Goal: Transaction & Acquisition: Purchase product/service

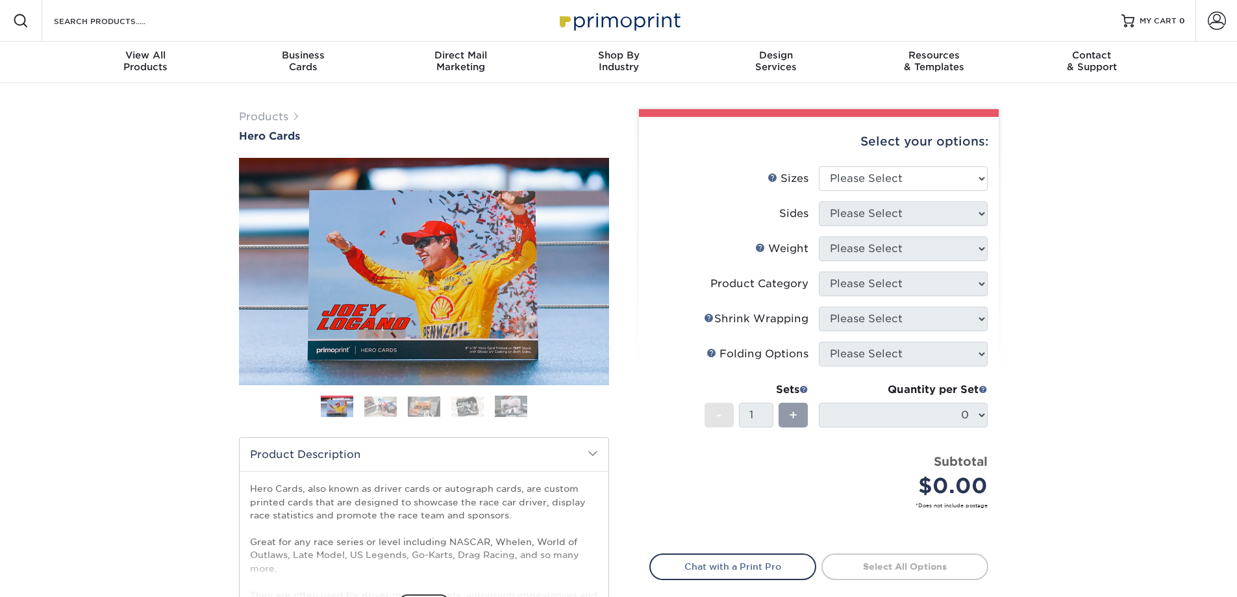
click at [375, 400] on img at bounding box center [380, 406] width 32 height 20
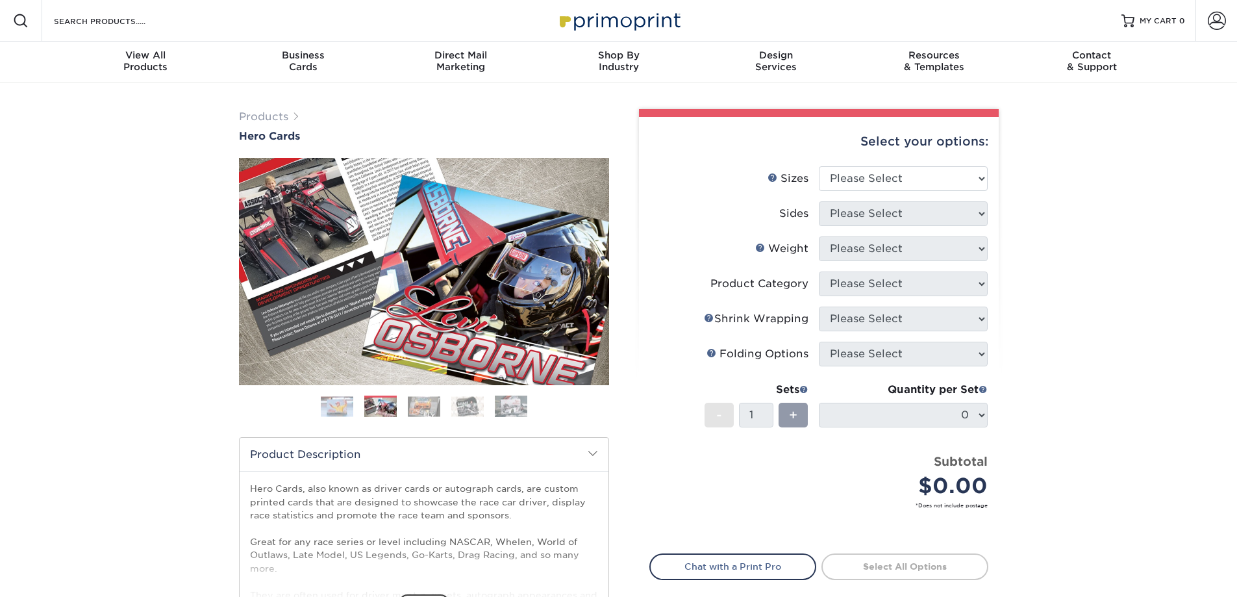
click at [424, 405] on img at bounding box center [424, 406] width 32 height 20
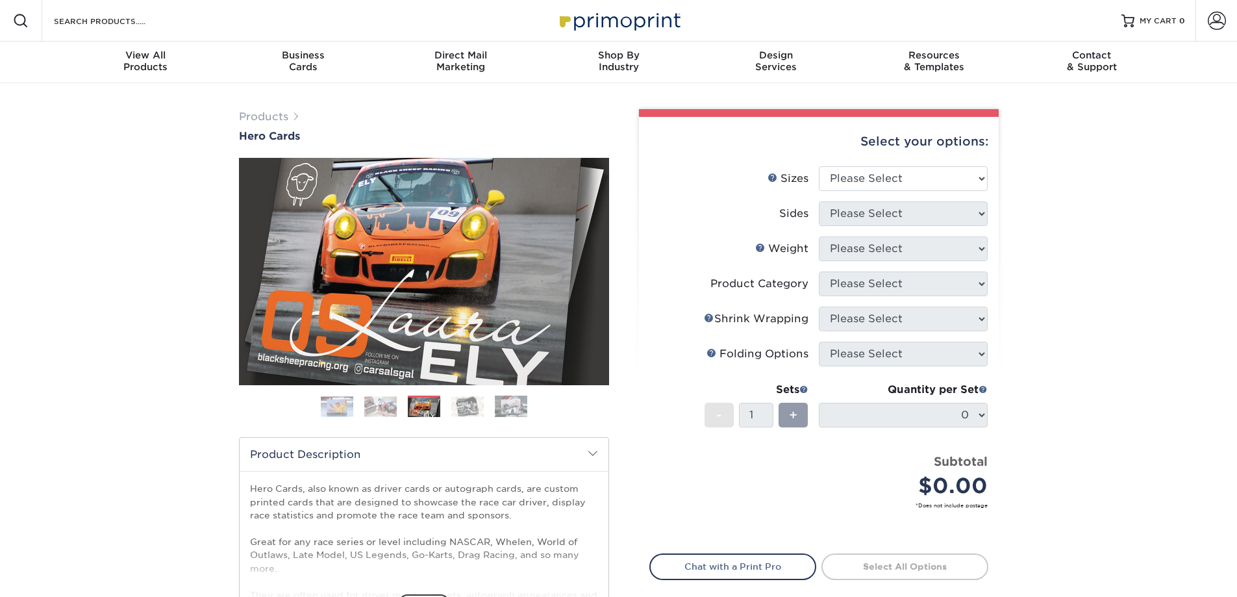
click at [484, 404] on ol at bounding box center [424, 411] width 370 height 31
click at [510, 407] on img at bounding box center [511, 406] width 32 height 23
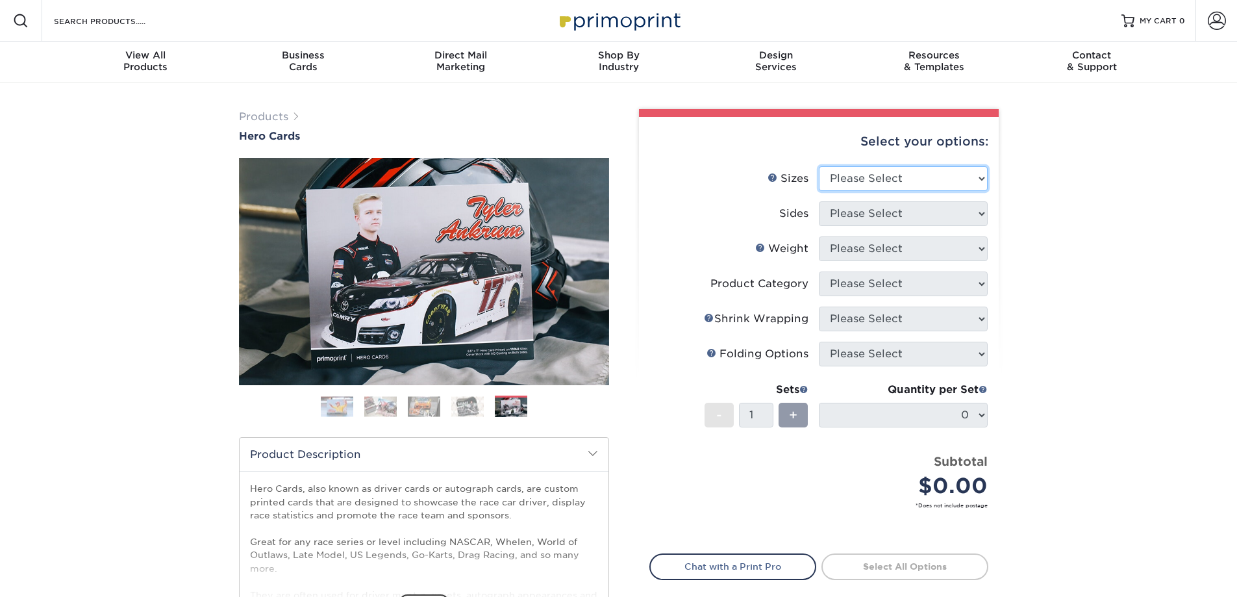
click at [928, 183] on select "Please Select 1.5" x 7" 4" x 6" 5" x 7" 6" x 8" 6" x 8.5" 6" x 9" 7" x 8.5" 7.5…" at bounding box center [903, 178] width 169 height 25
select select "8.00x10.00"
click at [819, 166] on select "Please Select 1.5" x 7" 4" x 6" 5" x 7" 6" x 8" 6" x 8.5" 6" x 9" 7" x 8.5" 7.5…" at bounding box center [903, 178] width 169 height 25
click at [839, 209] on select "Please Select Print Both Sides Print Front Only" at bounding box center [903, 213] width 169 height 25
select select "32d3c223-f82c-492b-b915-ba065a00862f"
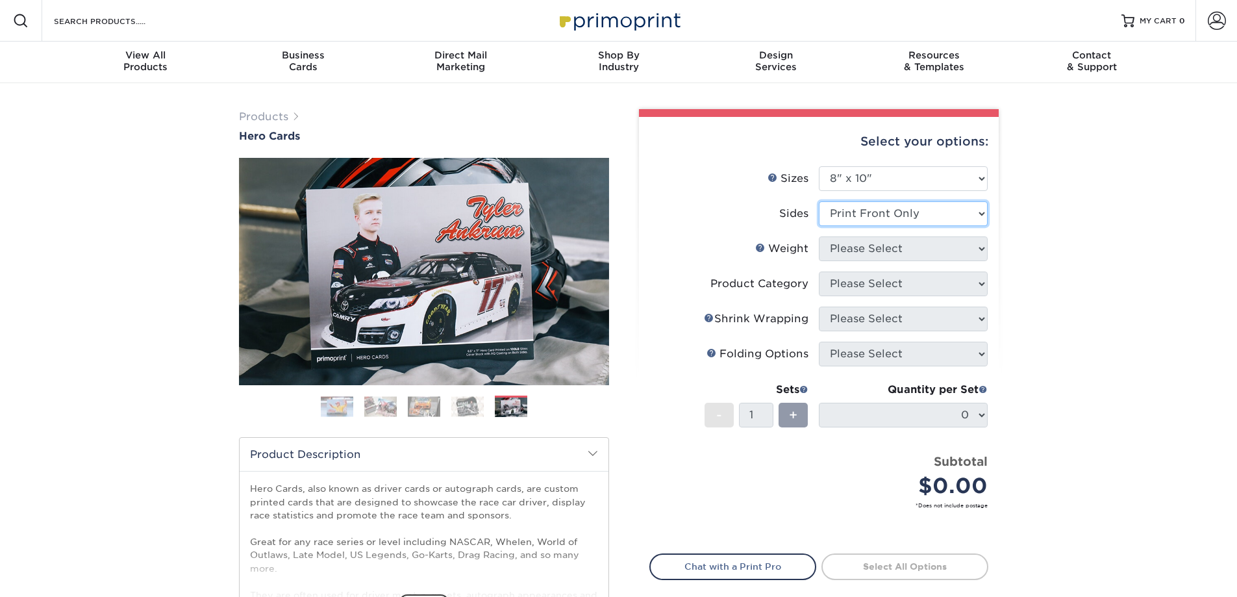
click at [819, 201] on select "Please Select Print Both Sides Print Front Only" at bounding box center [903, 213] width 169 height 25
click at [853, 250] on select "Please Select 100LB 14PT 16PT" at bounding box center [903, 248] width 169 height 25
drag, startPoint x: 810, startPoint y: 227, endPoint x: 813, endPoint y: 244, distance: 16.6
click at [810, 227] on li "Sides Please Select Print Both Sides Print Front Only" at bounding box center [819, 218] width 338 height 35
drag, startPoint x: 858, startPoint y: 248, endPoint x: 858, endPoint y: 257, distance: 9.1
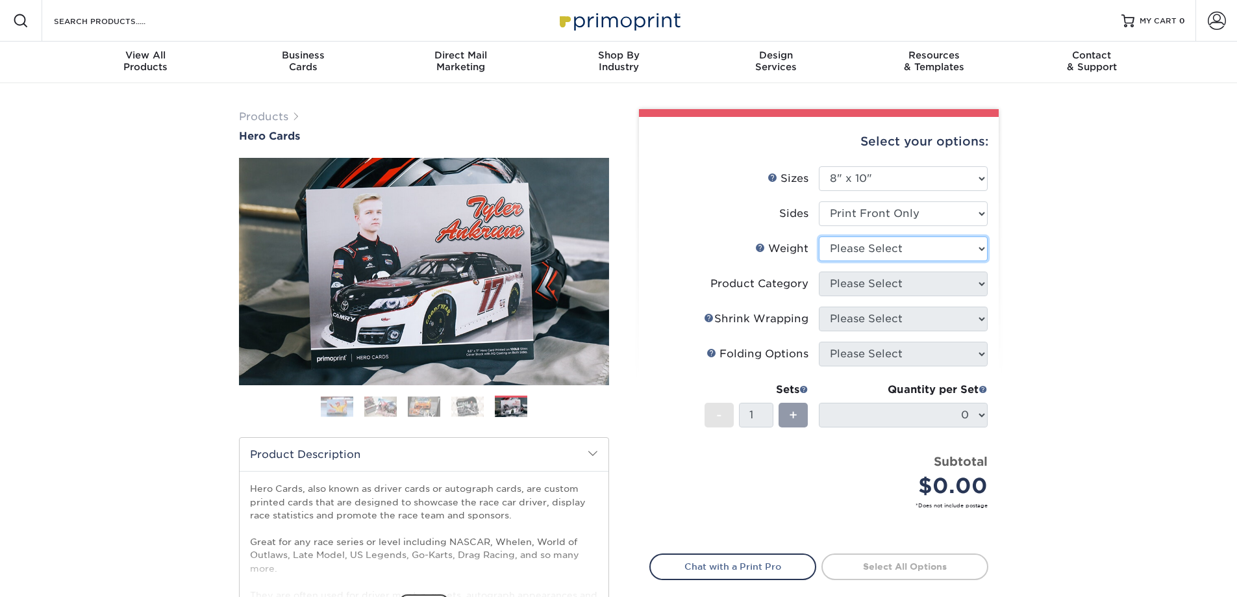
click at [858, 248] on select "Please Select 100LB 14PT 16PT" at bounding box center [903, 248] width 169 height 25
select select "100LB"
click at [819, 236] on select "Please Select 100LB 14PT 16PT" at bounding box center [903, 248] width 169 height 25
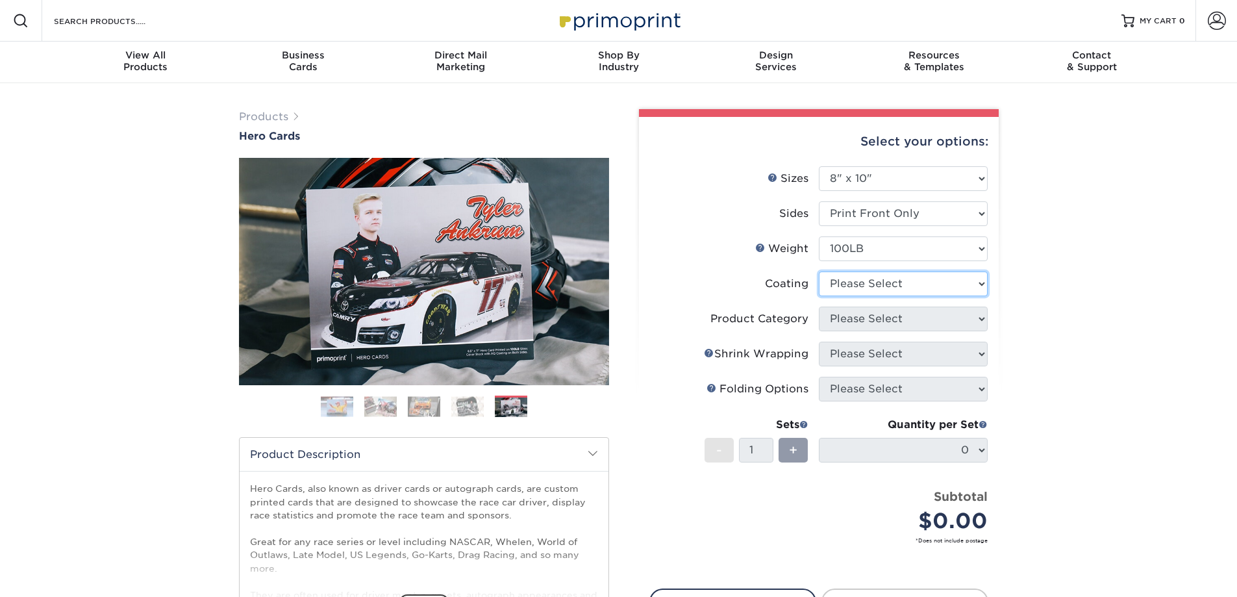
click at [861, 288] on select at bounding box center [903, 284] width 169 height 25
select select "3e7618de-abca-4bda-9f97-8b9129e913d8"
click at [819, 272] on select at bounding box center [903, 284] width 169 height 25
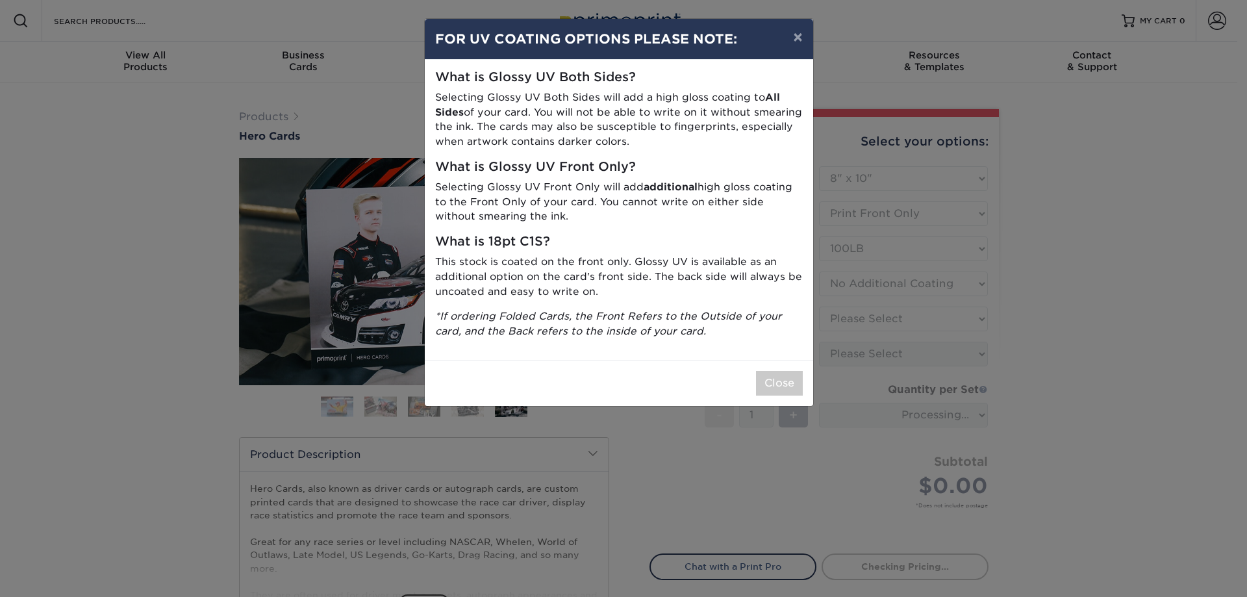
click at [863, 329] on div "× FOR UV COATING OPTIONS PLEASE NOTE: What is Glossy UV Both Sides? Selecting G…" at bounding box center [623, 298] width 1247 height 597
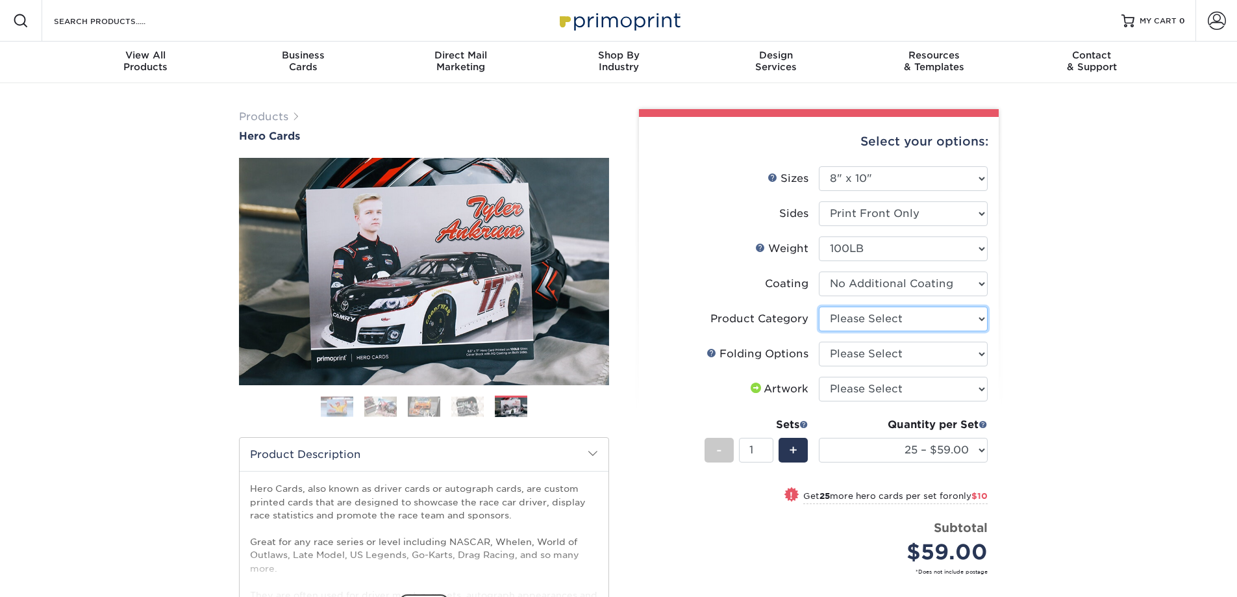
click at [859, 326] on select "Please Select Flyers and Brochures" at bounding box center [903, 319] width 169 height 25
select select "1a668080-6b7c-4174-b399-2c3833b27ef4"
click at [819, 307] on select "Please Select Flyers and Brochures" at bounding box center [903, 319] width 169 height 25
click at [866, 353] on select "Please Select FLAT - No Folding" at bounding box center [903, 354] width 169 height 25
select select "9b1d5825-34d1-4721-9874-ed79abb003d7"
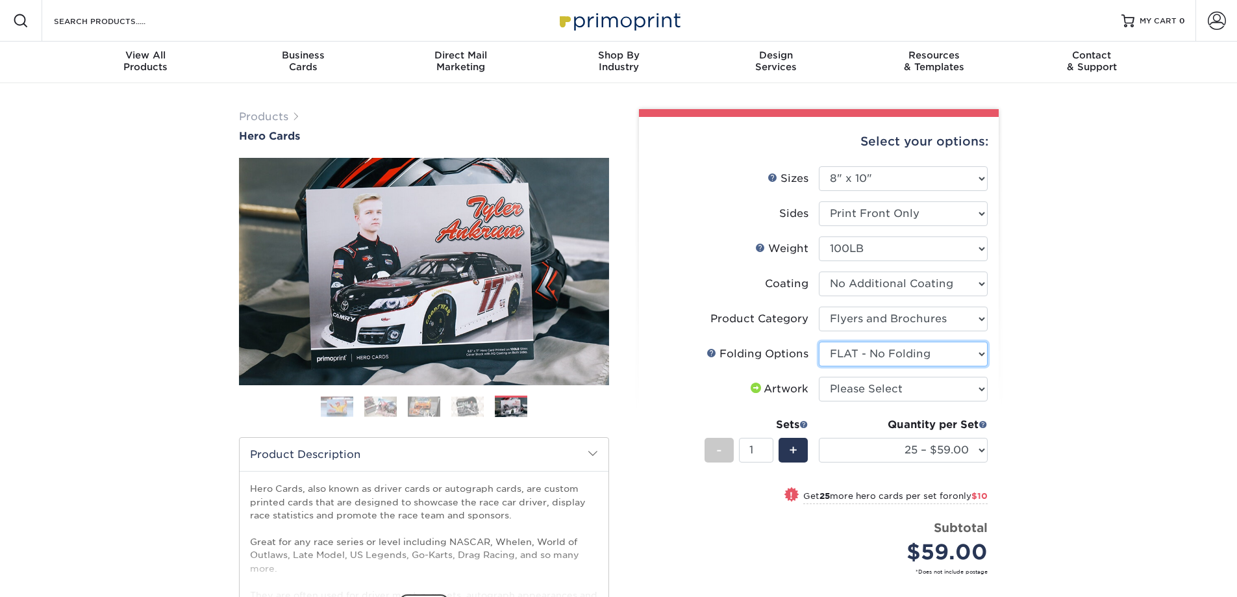
click at [819, 342] on select "Please Select FLAT - No Folding" at bounding box center [903, 354] width 169 height 25
click at [871, 389] on select "Please Select I will upload files I need a design - $150" at bounding box center [903, 389] width 169 height 25
select select "upload"
click at [819, 377] on select "Please Select I will upload files I need a design - $150" at bounding box center [903, 389] width 169 height 25
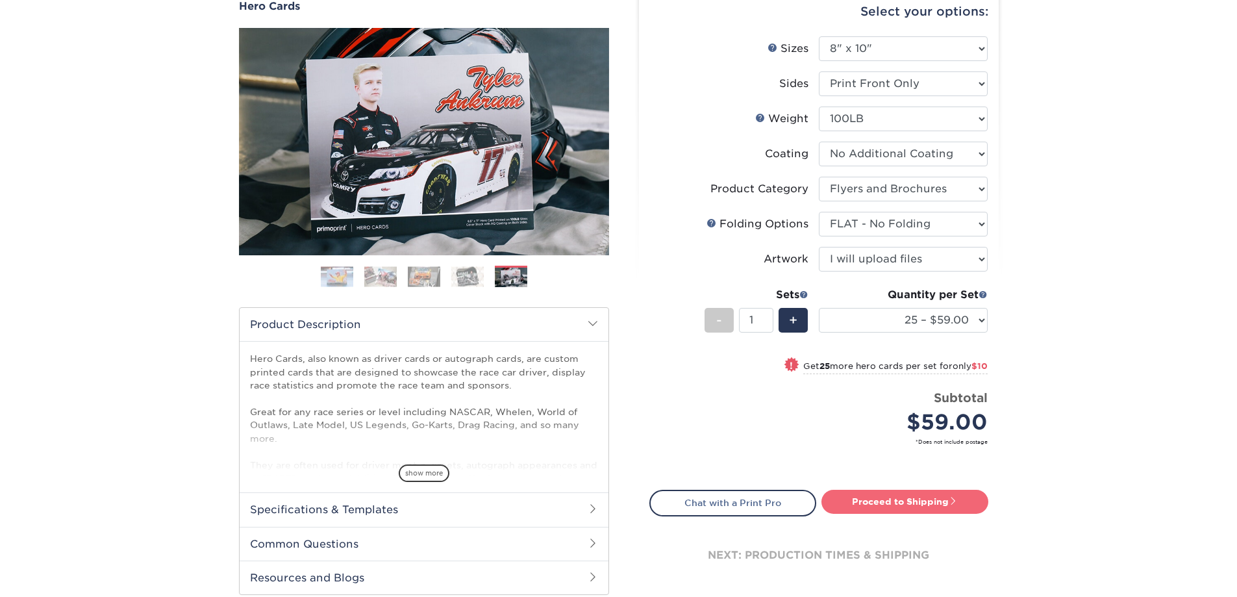
click at [869, 499] on link "Proceed to Shipping" at bounding box center [905, 501] width 167 height 23
type input "Set 1"
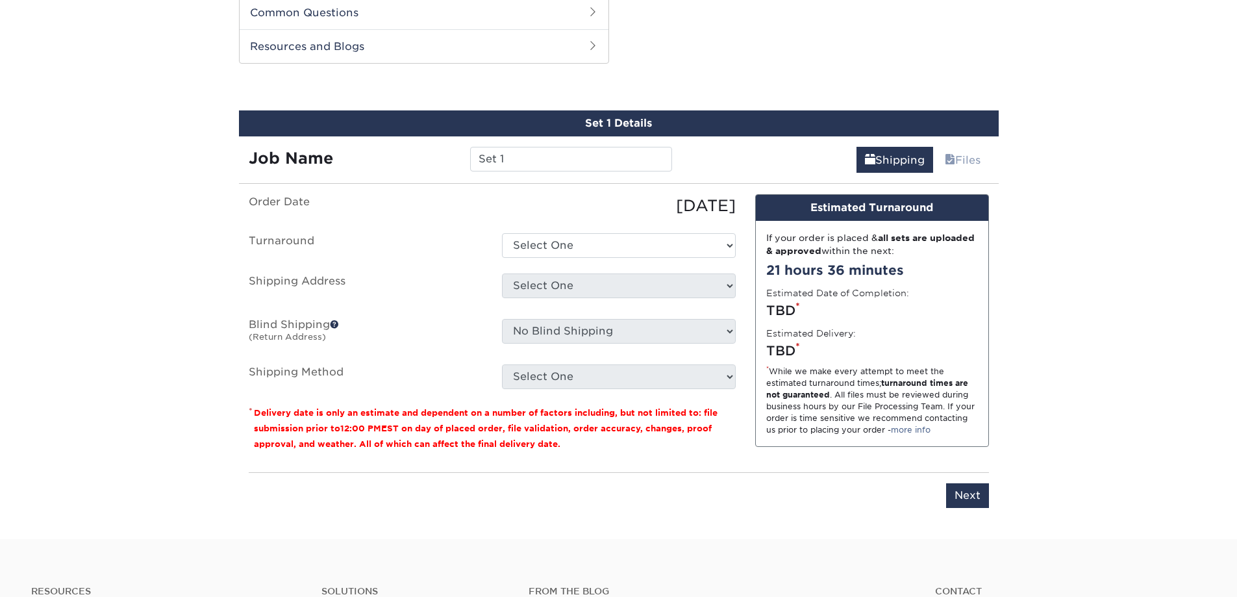
scroll to position [596, 0]
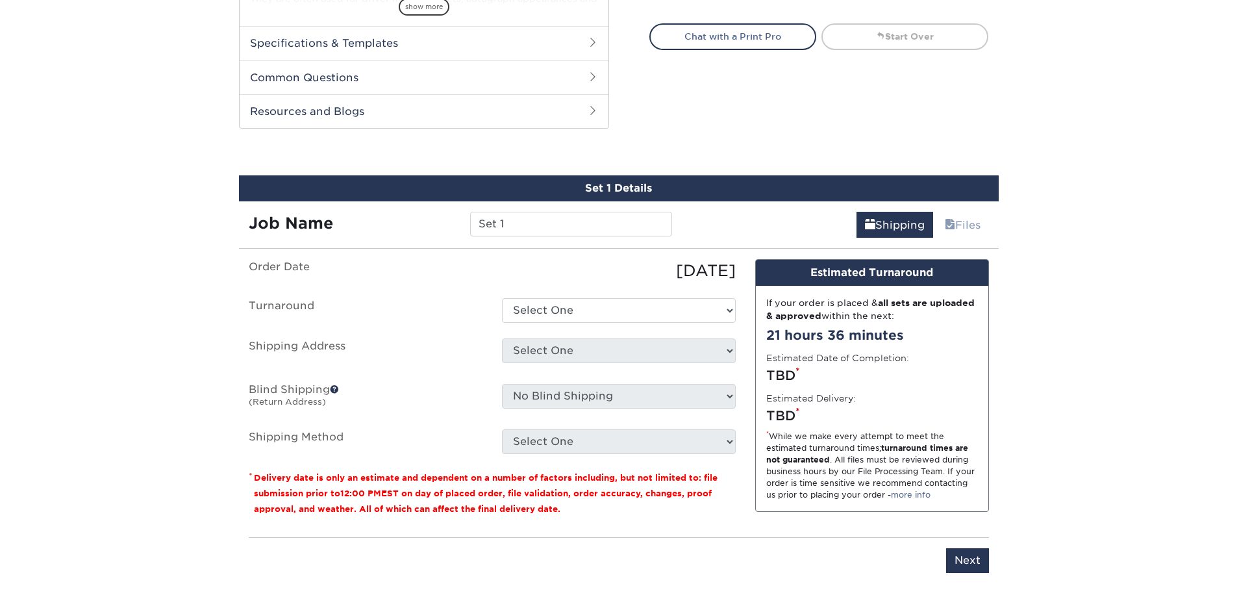
click at [554, 323] on ul "Order Date [DATE] [GEOGRAPHIC_DATA] Select One 2-4 Business Days 2 Day Next Bus…" at bounding box center [492, 356] width 487 height 195
click at [549, 317] on select "Select One 2-4 Business Days 2 Day Next Business Day" at bounding box center [619, 310] width 234 height 25
select select "9ccea824-e55d-4279-bd5f-eb269cabf996"
click at [502, 298] on select "Select One 2-4 Business Days 2 Day Next Business Day" at bounding box center [619, 310] width 234 height 25
click at [553, 346] on select "Select One + Add New Address - Login" at bounding box center [619, 350] width 234 height 25
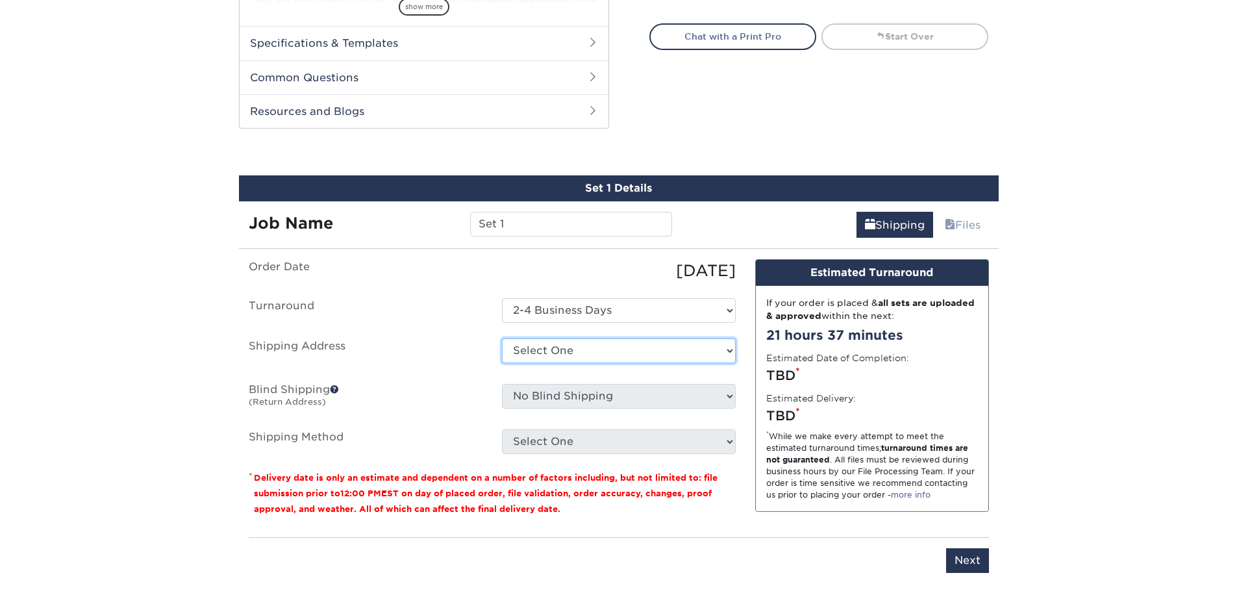
select select "newaddress"
click at [502, 338] on select "Select One + Add New Address - Login" at bounding box center [619, 350] width 234 height 25
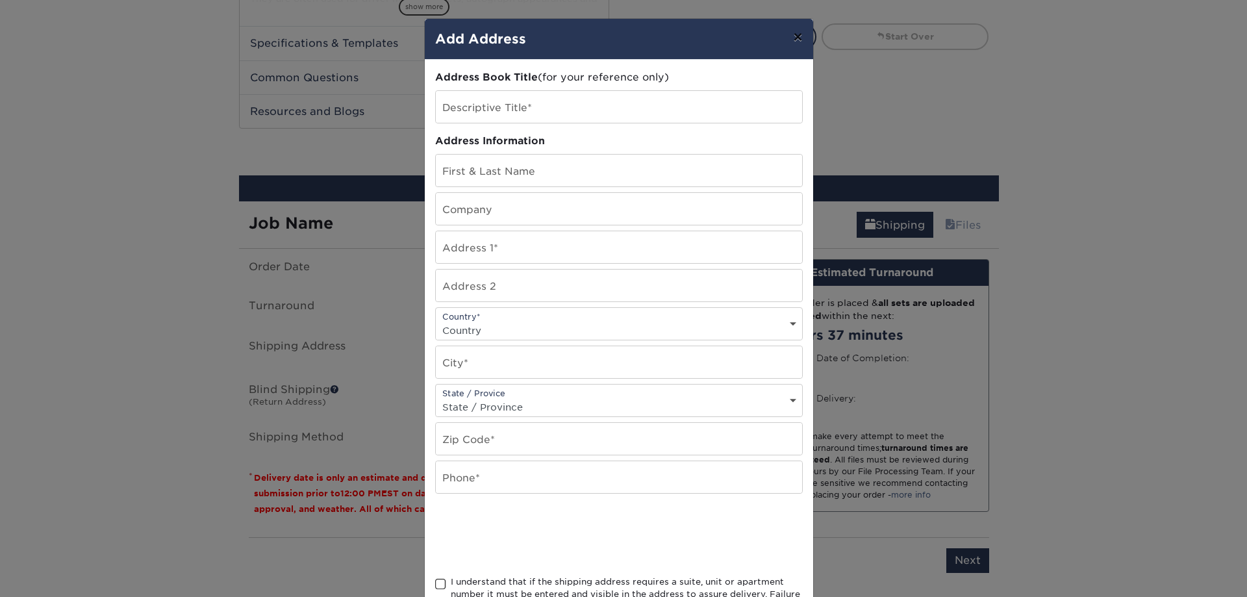
click at [790, 40] on button "×" at bounding box center [798, 37] width 30 height 36
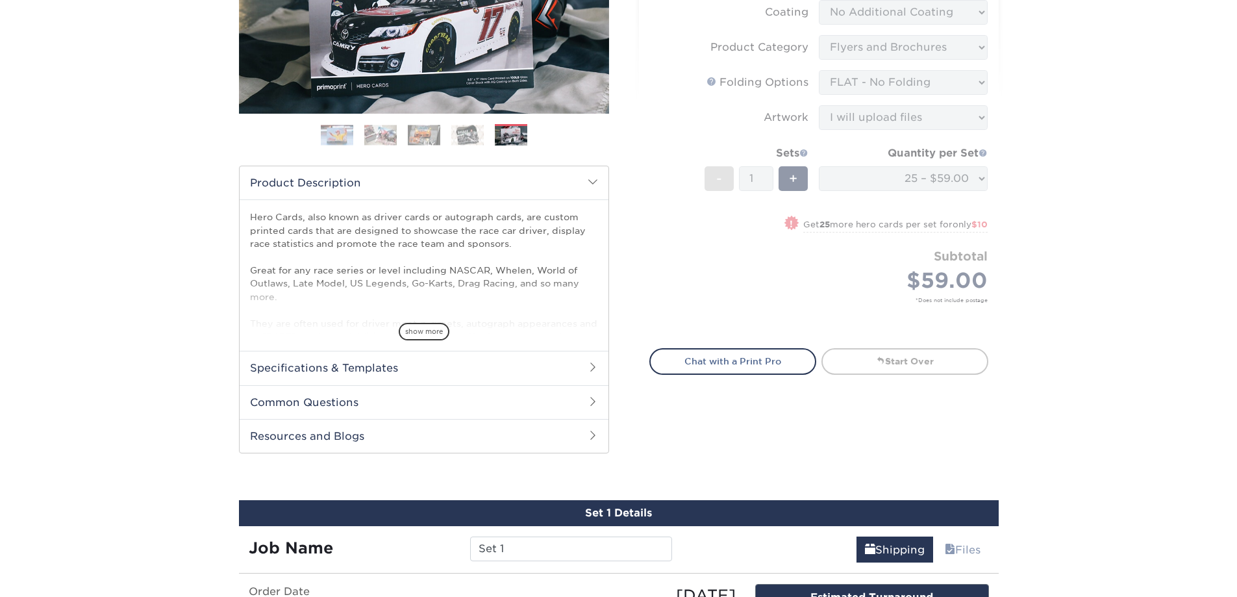
scroll to position [142, 0]
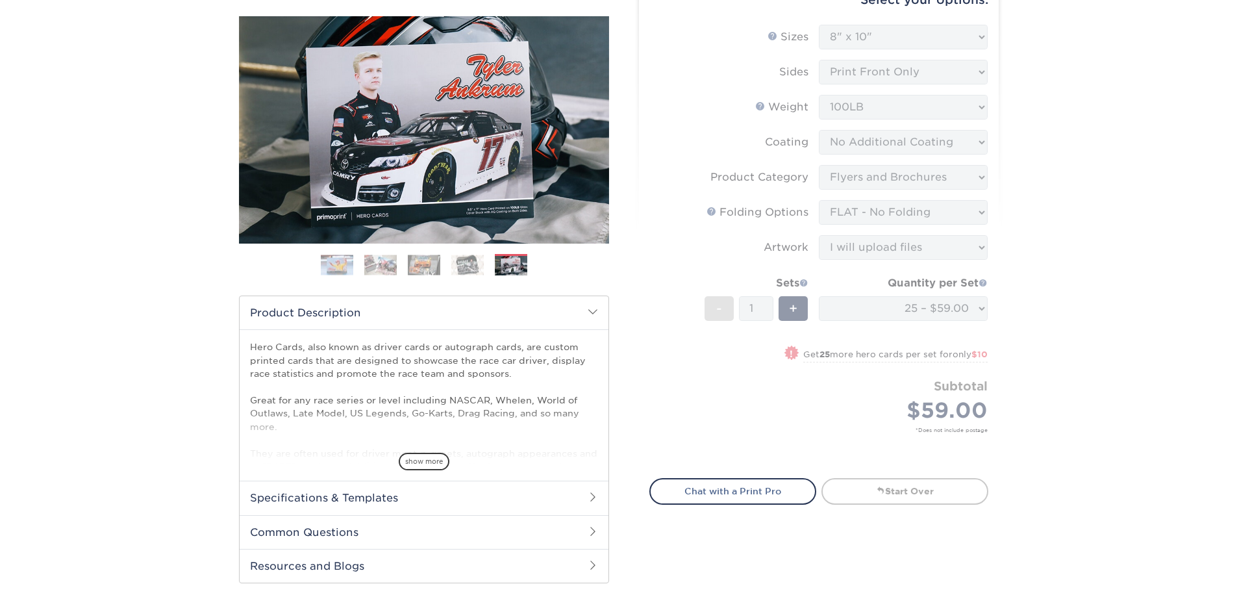
click at [445, 257] on ol at bounding box center [424, 269] width 370 height 31
